Goal: Task Accomplishment & Management: Use online tool/utility

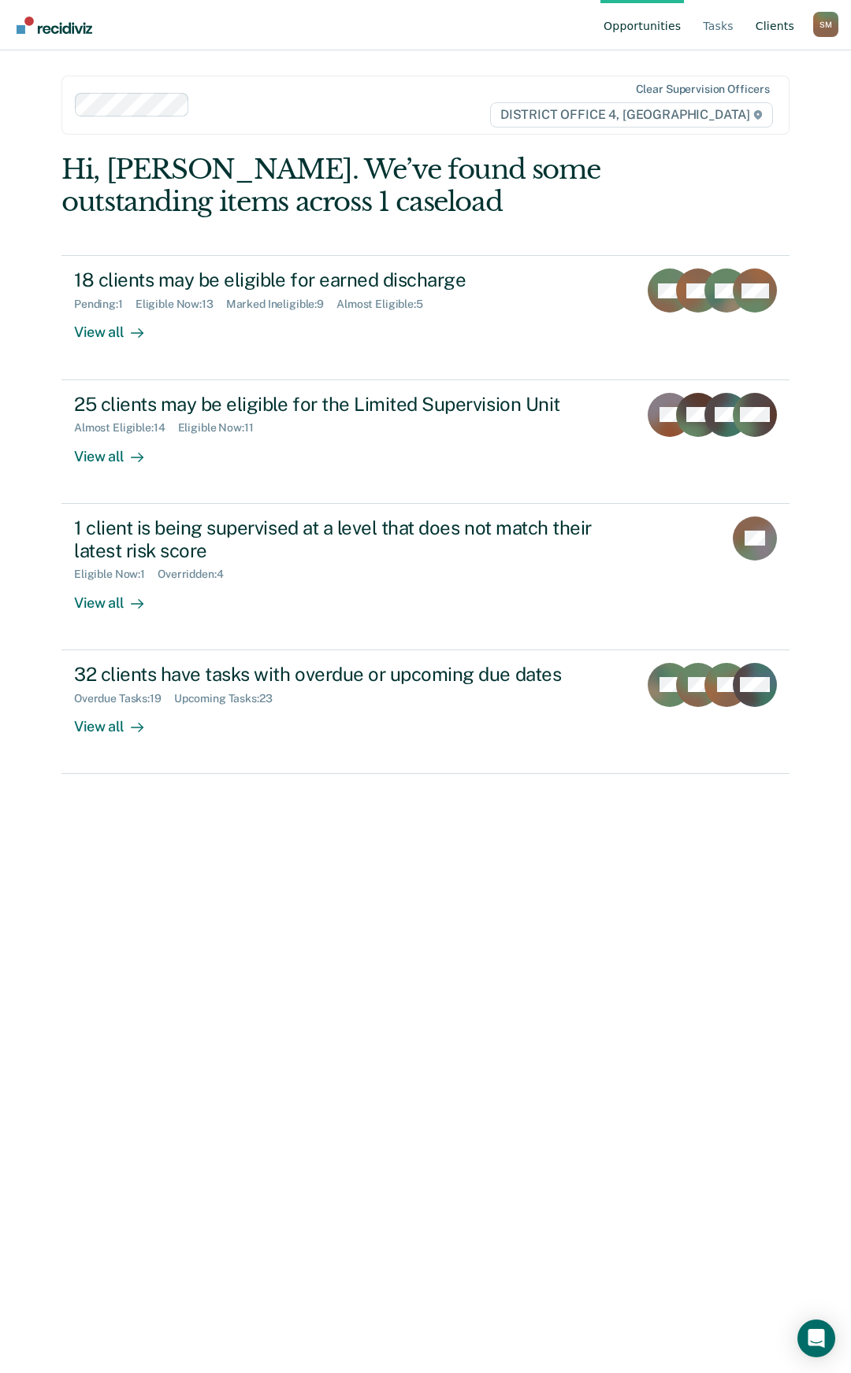
click at [774, 29] on link "Client s" at bounding box center [774, 25] width 45 height 50
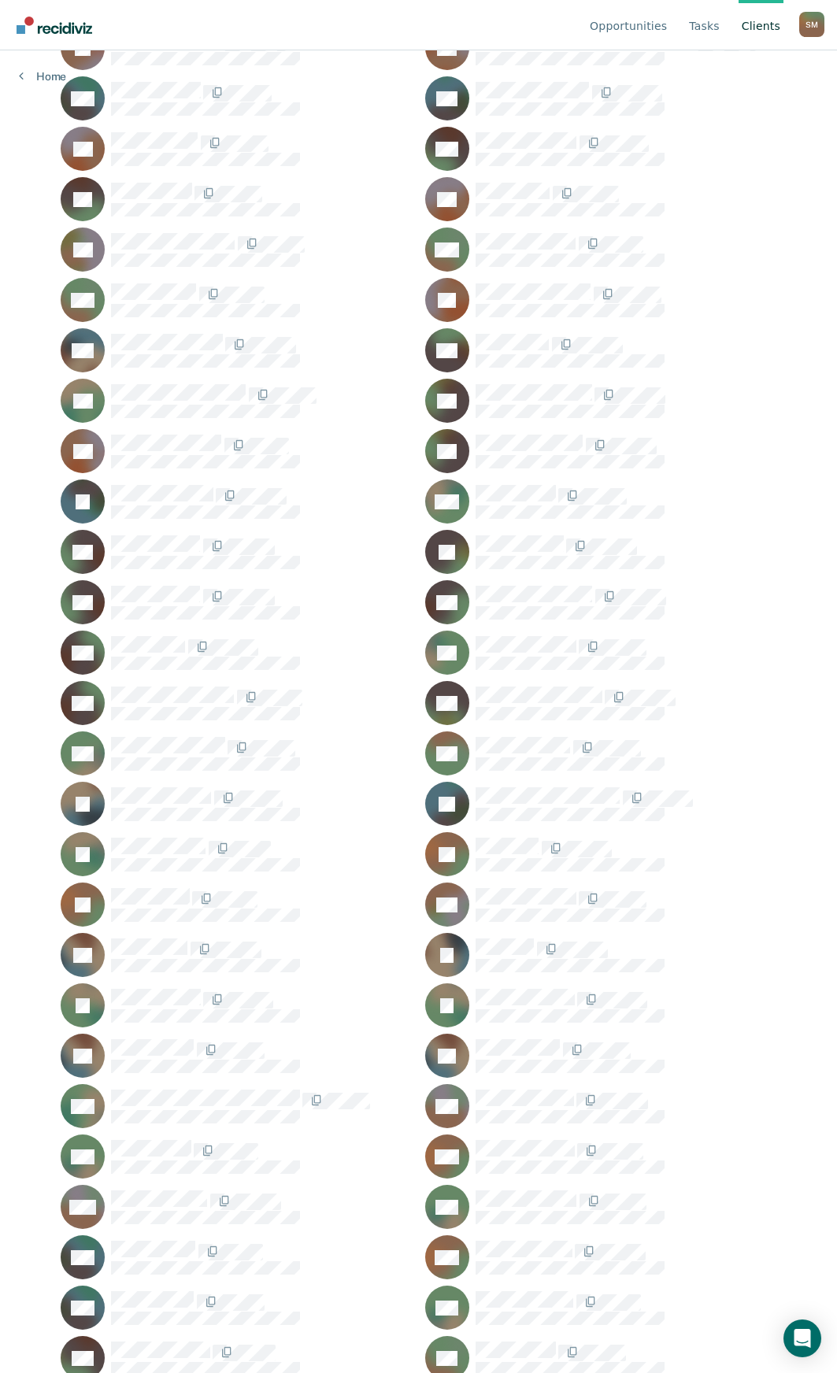
scroll to position [236, 0]
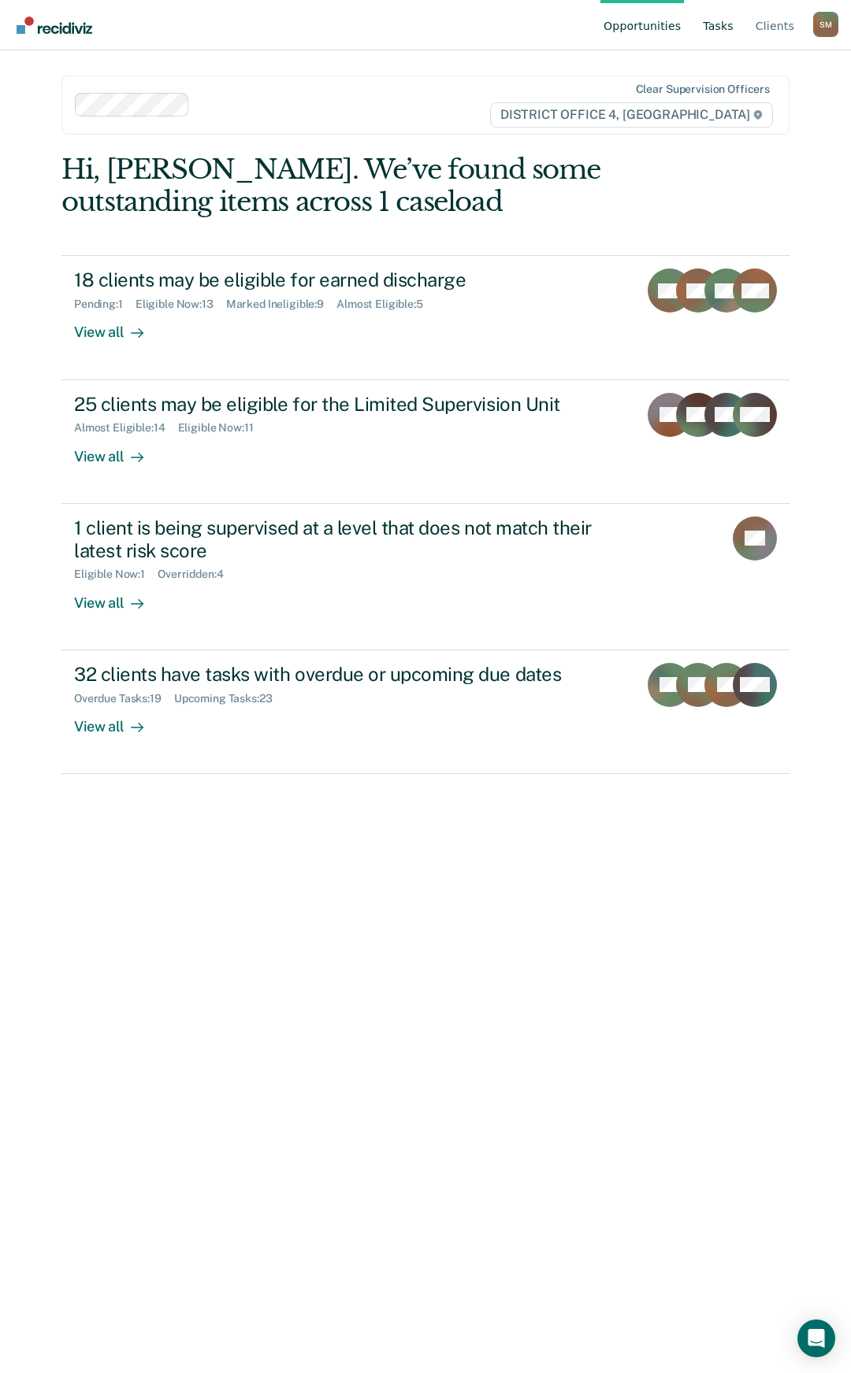
click at [735, 23] on link "Tasks" at bounding box center [717, 25] width 37 height 50
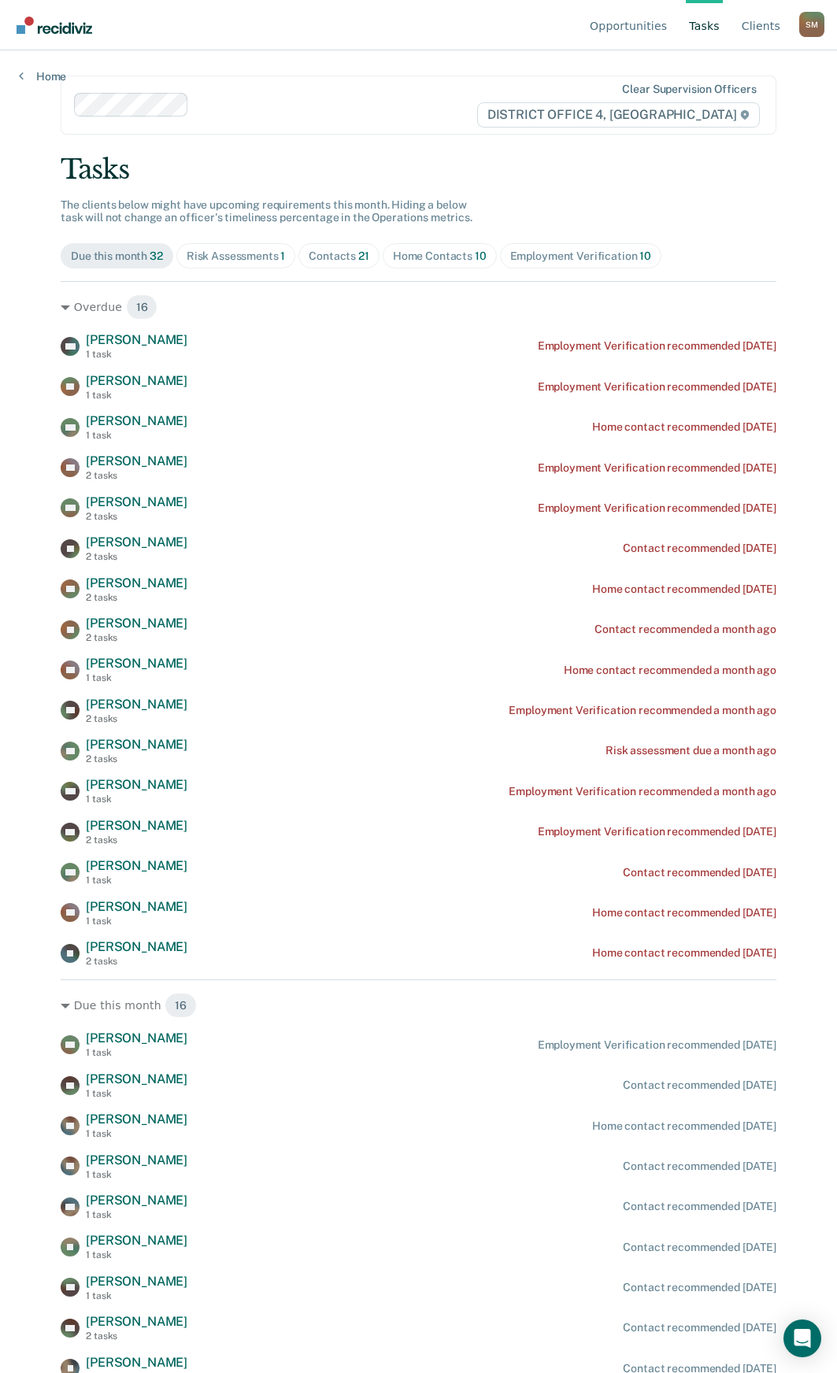
click at [266, 263] on span "Risk Assessments 1" at bounding box center [236, 255] width 120 height 25
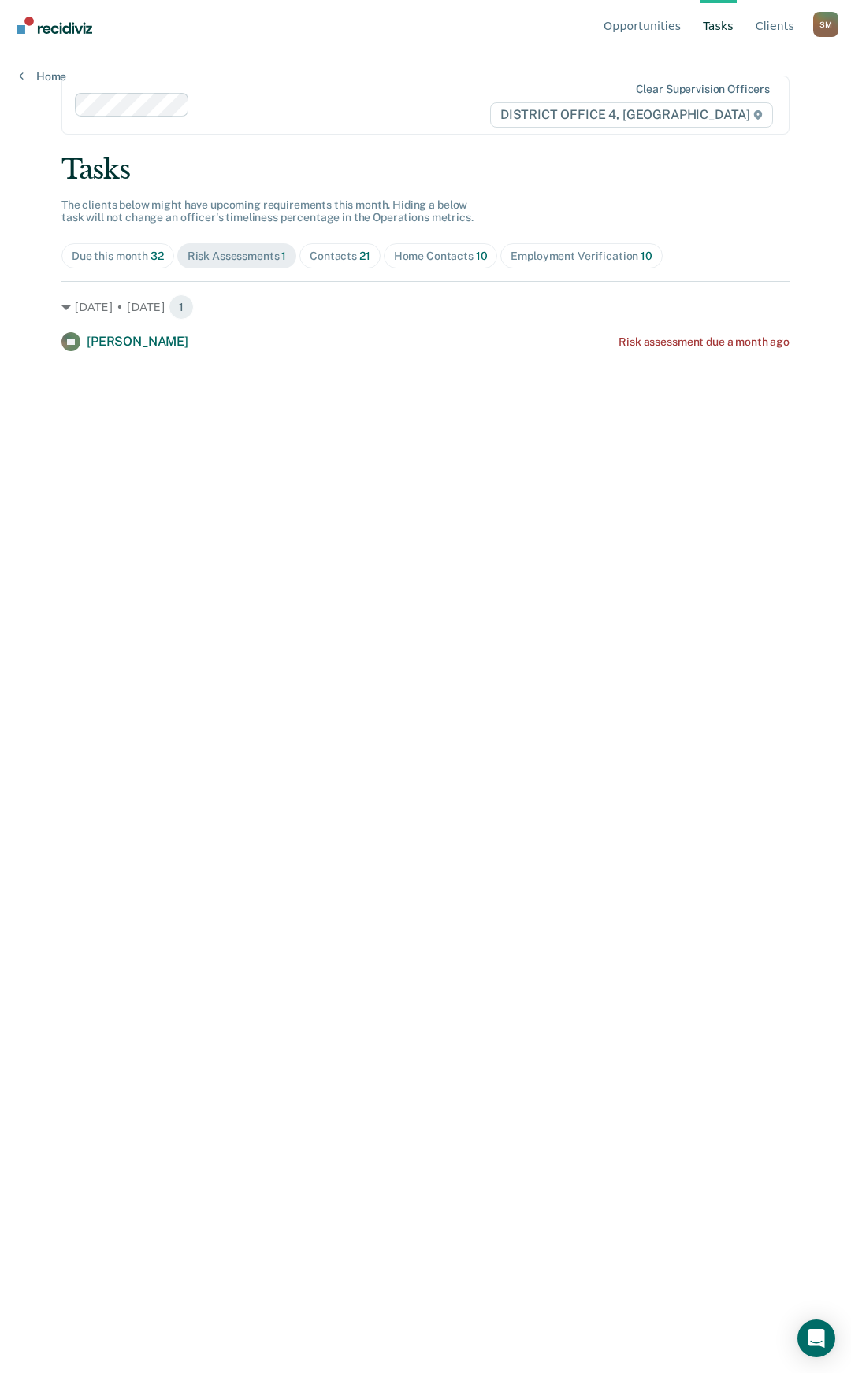
click at [362, 256] on span "21" at bounding box center [364, 256] width 11 height 13
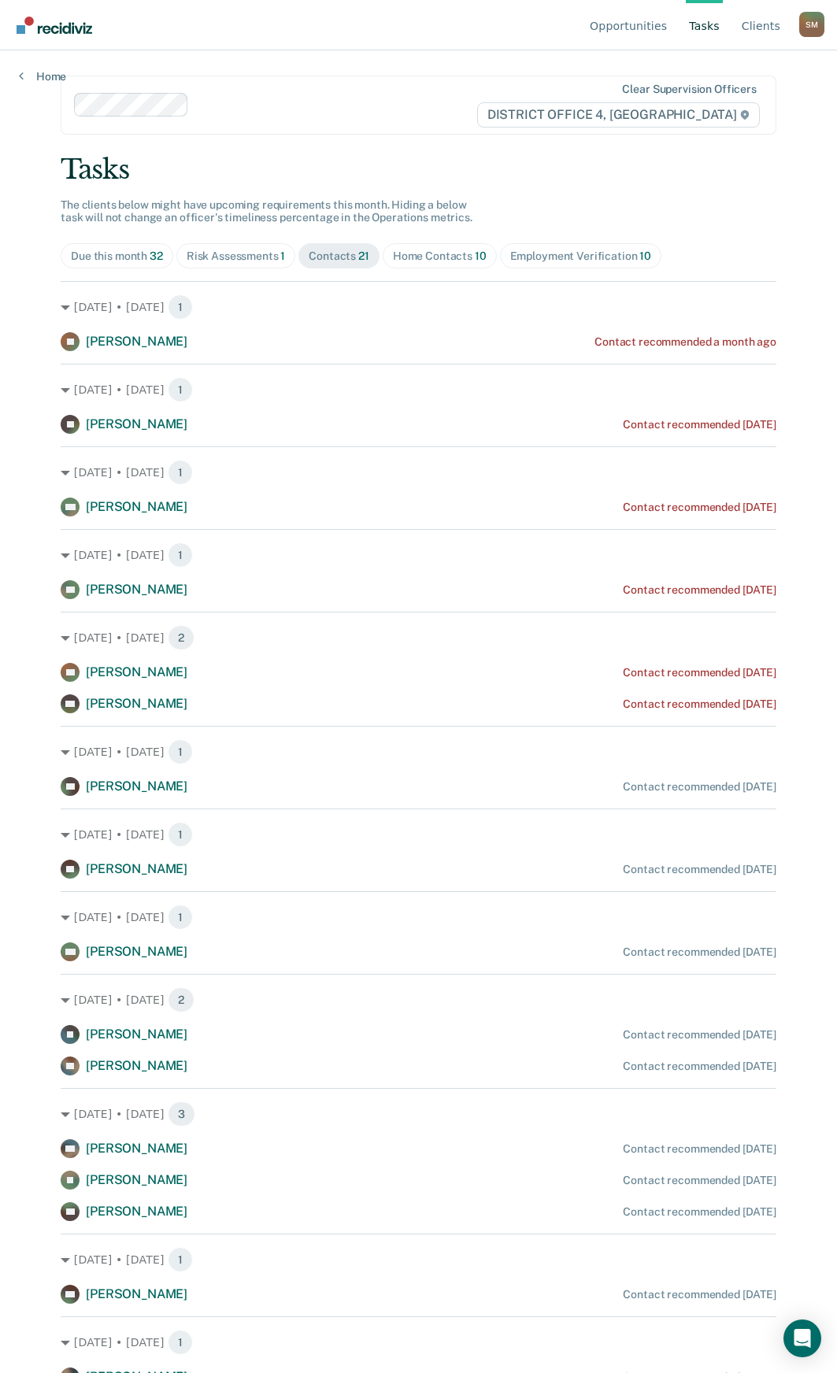
click at [416, 255] on div "Home Contacts 10" at bounding box center [440, 256] width 94 height 13
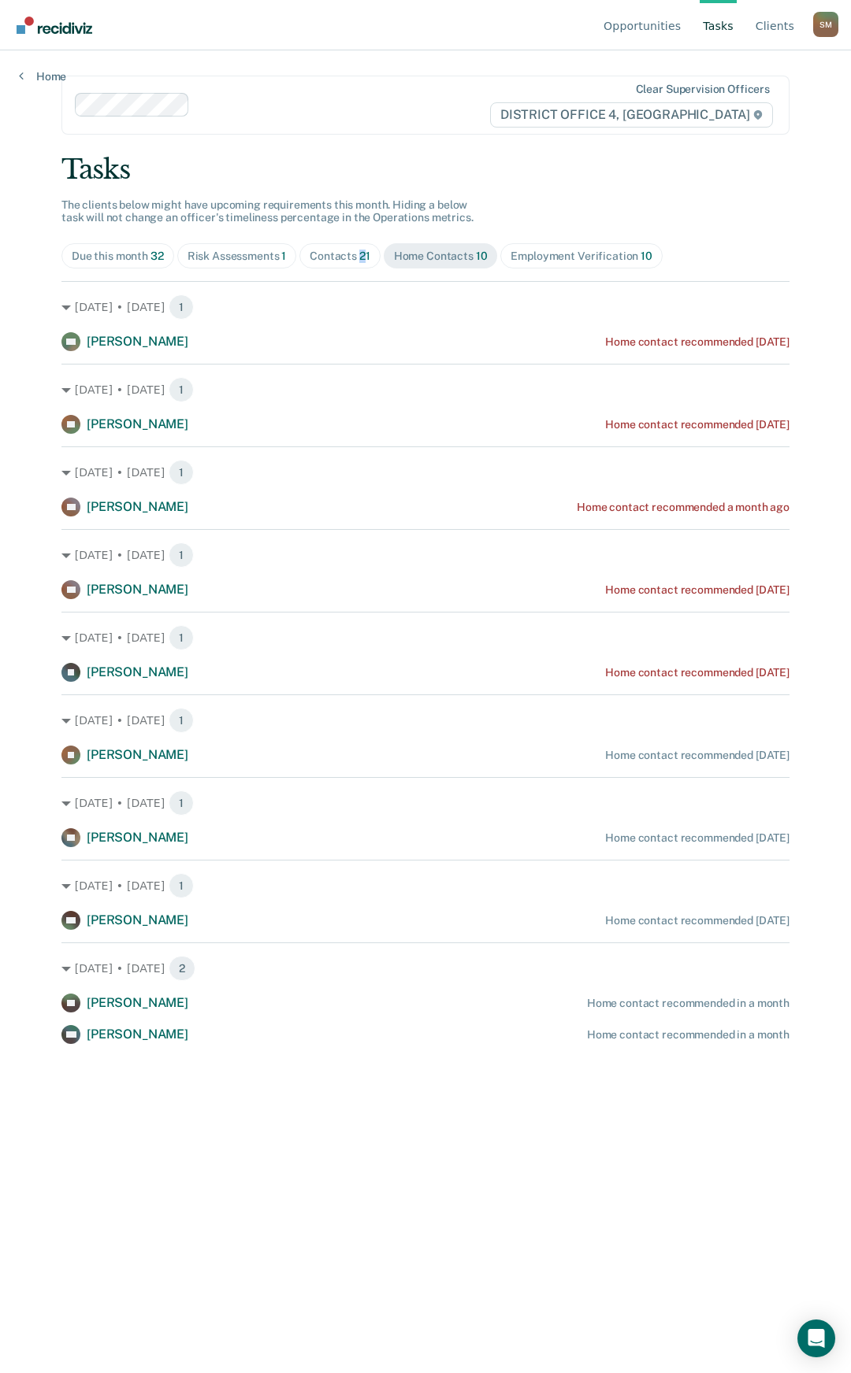
click at [361, 257] on span "21" at bounding box center [364, 256] width 11 height 13
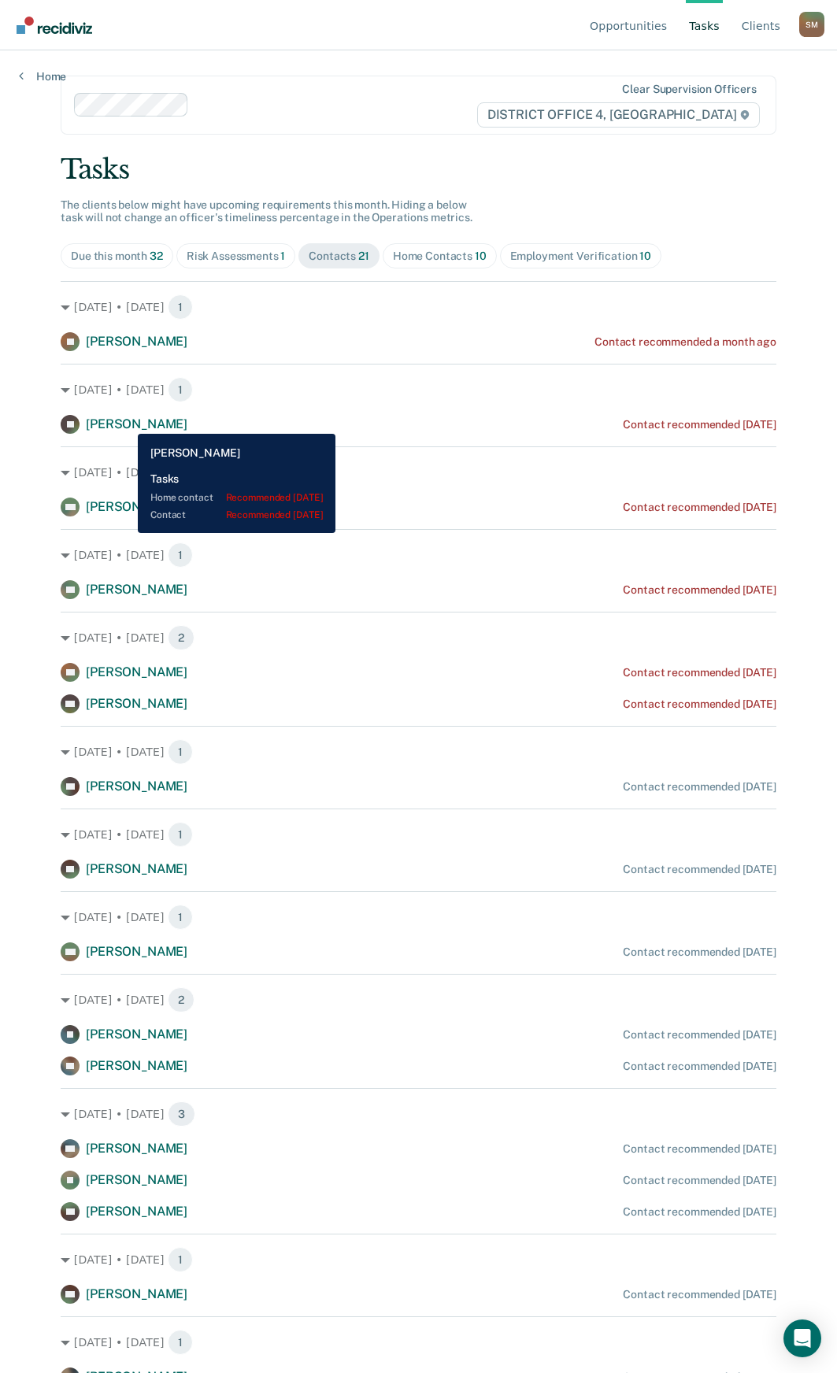
click at [126, 422] on span "Juston Gilbert" at bounding box center [137, 424] width 102 height 15
